Goal: Browse casually

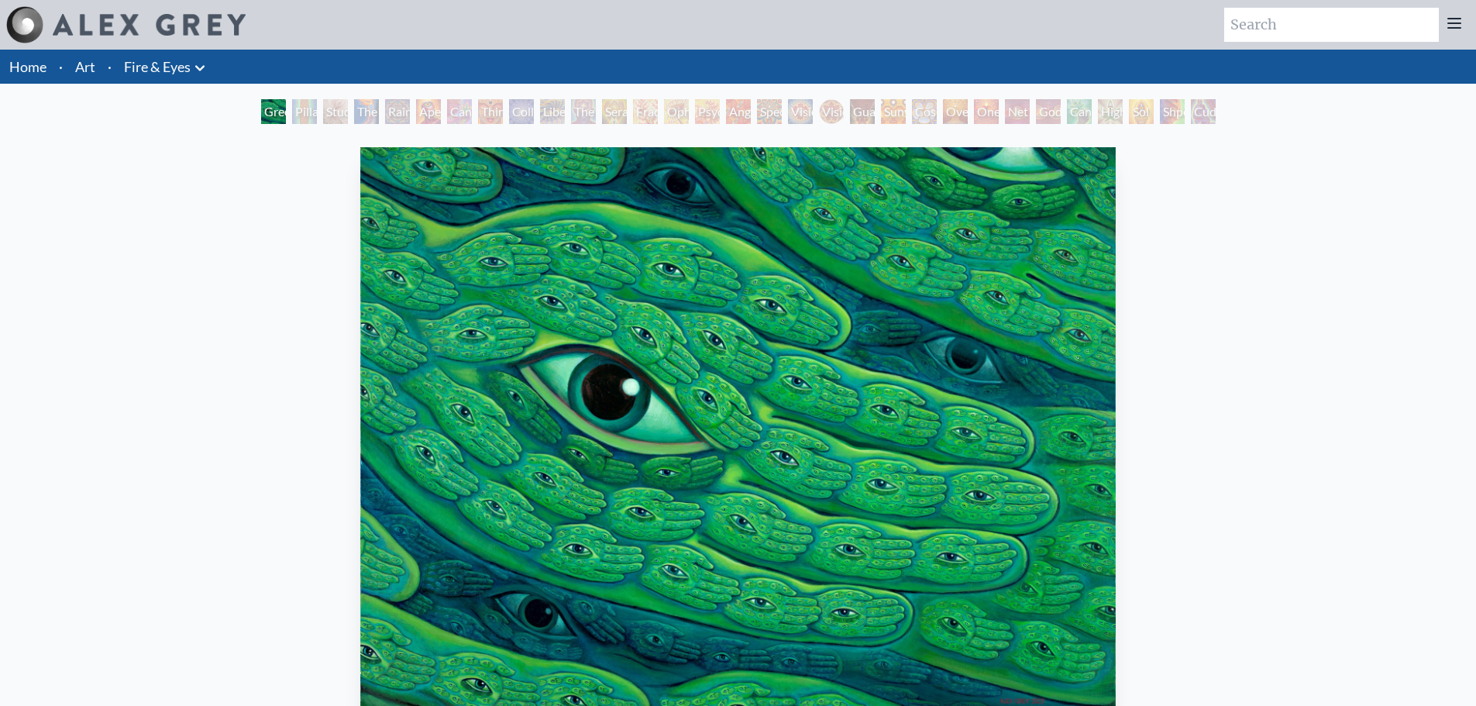
click at [316, 109] on div "Pillar of Awareness" at bounding box center [304, 111] width 25 height 25
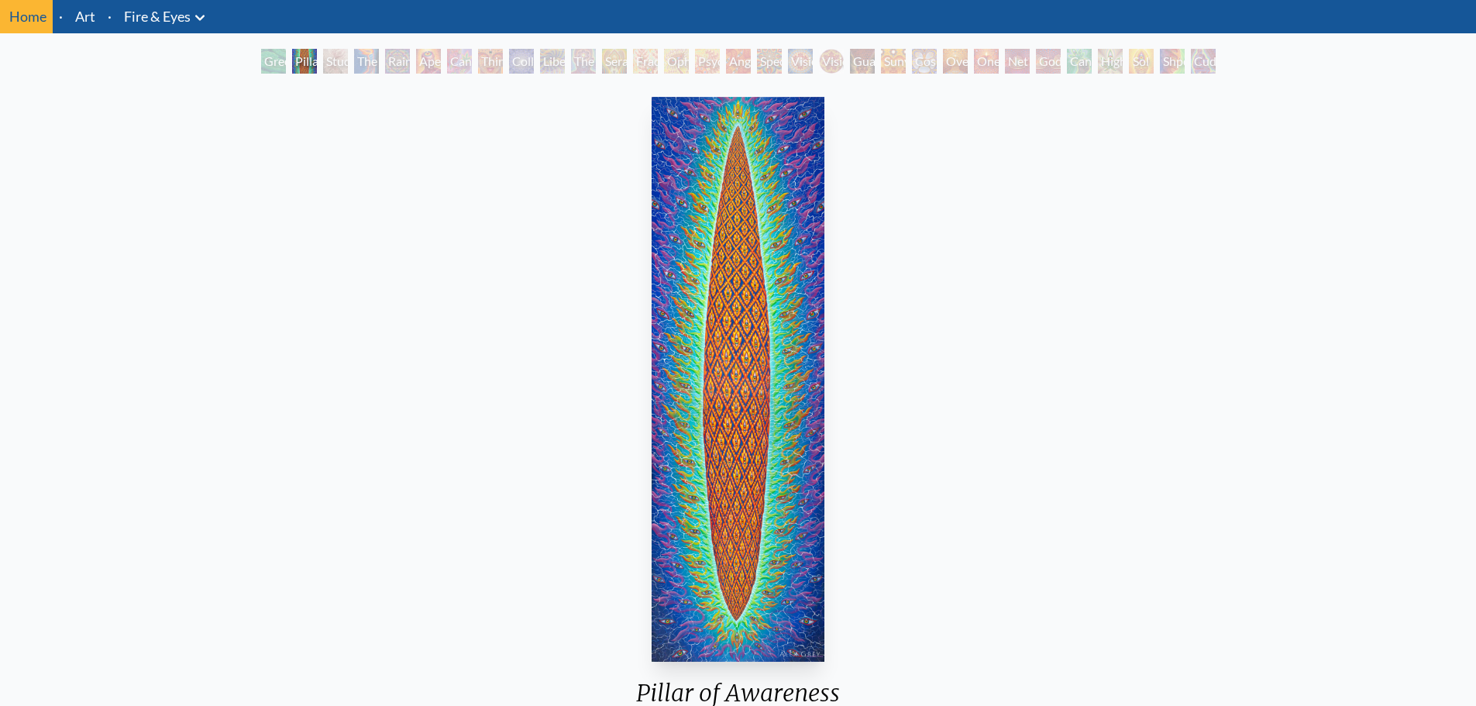
scroll to position [77, 0]
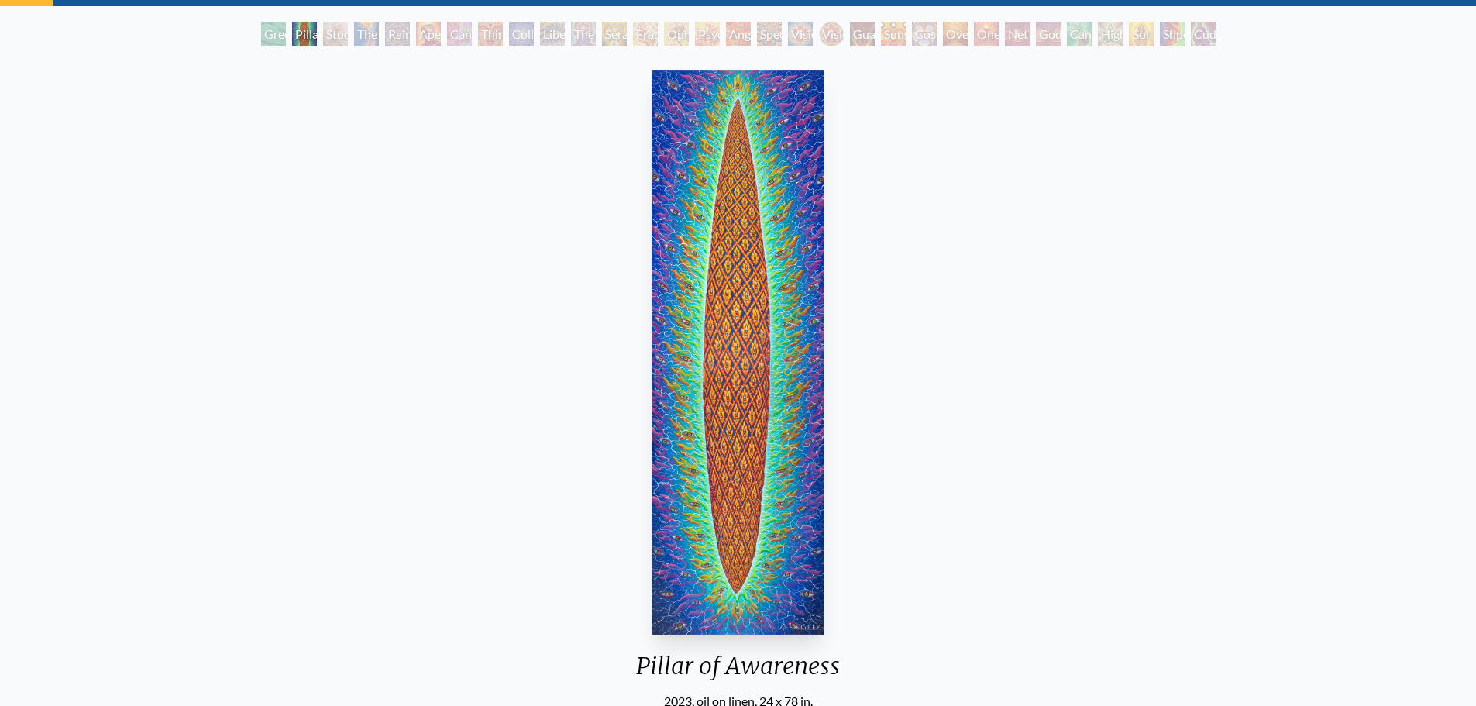
click at [324, 37] on div "Study for the Great Turn" at bounding box center [335, 34] width 25 height 25
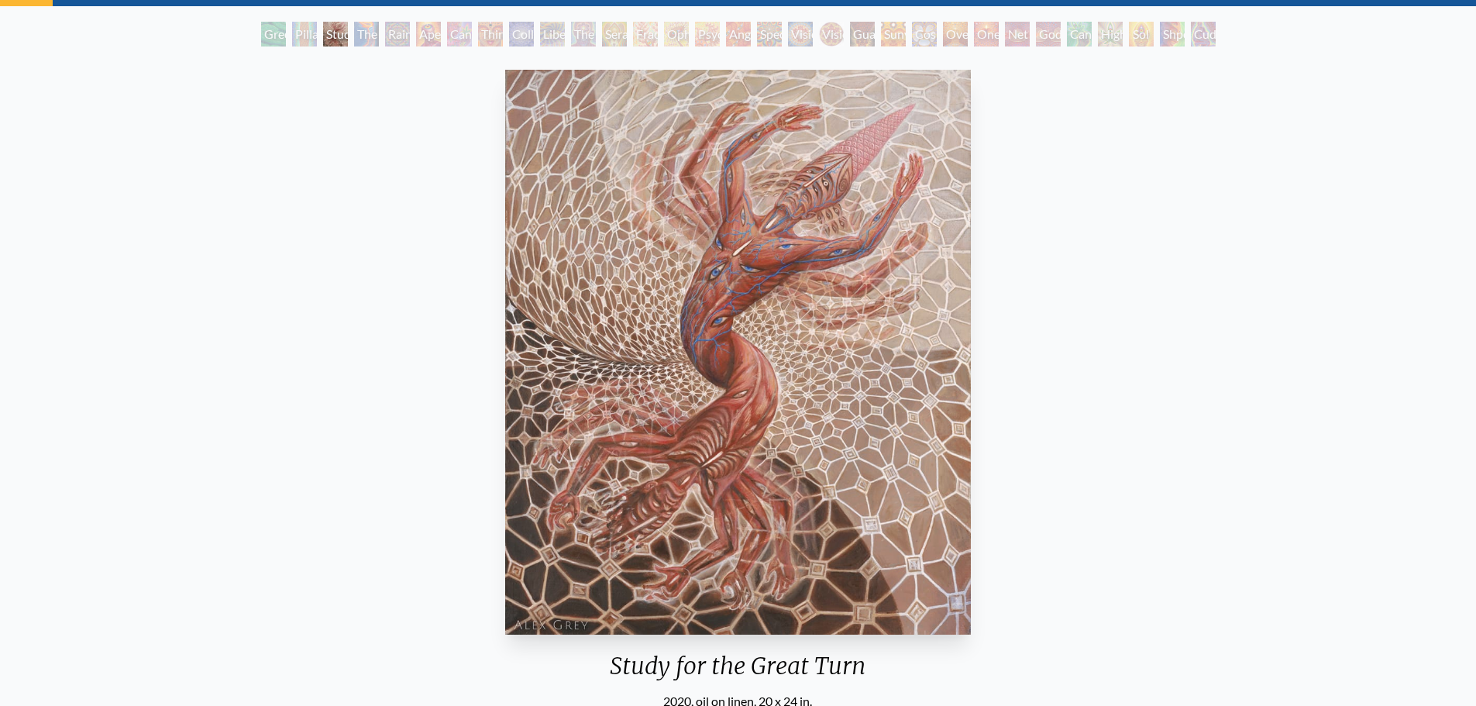
click at [363, 35] on div "The Torch" at bounding box center [366, 34] width 25 height 25
